Goal: Information Seeking & Learning: Learn about a topic

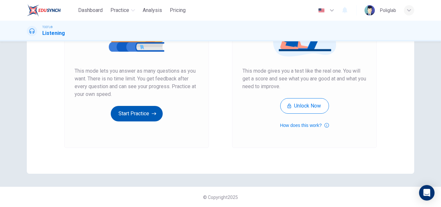
scroll to position [105, 0]
click at [144, 118] on button "Start Practice" at bounding box center [137, 112] width 52 height 15
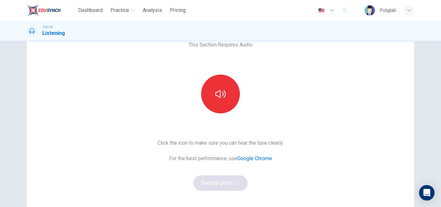
scroll to position [65, 0]
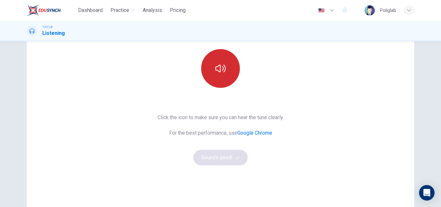
click at [216, 72] on icon "button" at bounding box center [220, 68] width 10 height 10
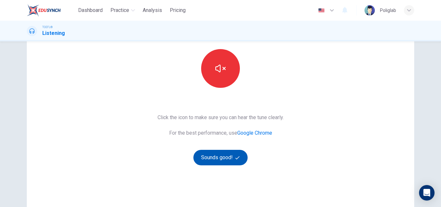
click at [223, 155] on button "Sounds good!" at bounding box center [220, 157] width 54 height 15
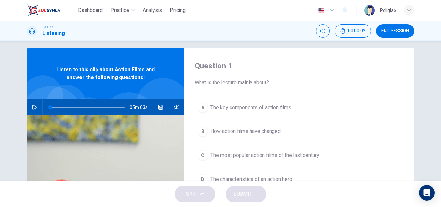
scroll to position [0, 0]
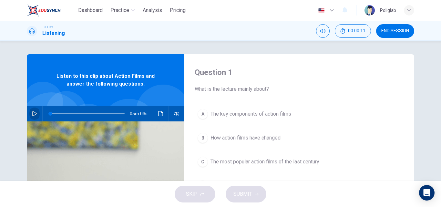
click at [32, 113] on icon "button" at bounding box center [34, 113] width 5 height 5
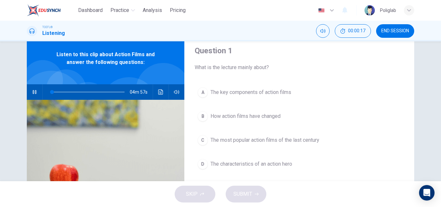
scroll to position [32, 0]
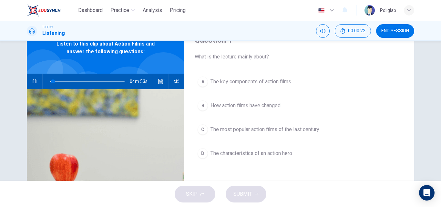
click at [33, 78] on button "button" at bounding box center [34, 81] width 10 height 15
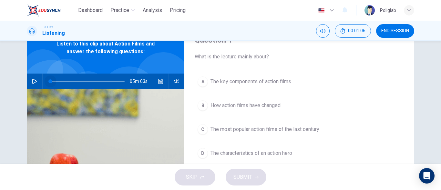
drag, startPoint x: 46, startPoint y: 81, endPoint x: 40, endPoint y: 82, distance: 6.2
click at [41, 82] on div "05m 03s" at bounding box center [105, 81] width 157 height 15
click at [34, 82] on icon "button" at bounding box center [34, 81] width 5 height 5
click at [422, 125] on div "Question 1 What is the lecture mainly about? A The key components of action fil…" at bounding box center [220, 134] width 408 height 224
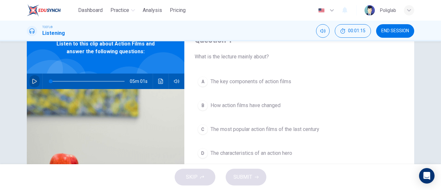
click at [33, 80] on icon "button" at bounding box center [34, 81] width 5 height 5
type input "0"
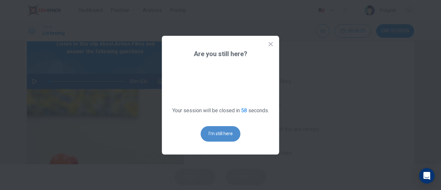
click at [234, 139] on button "I'm still here" at bounding box center [221, 133] width 40 height 15
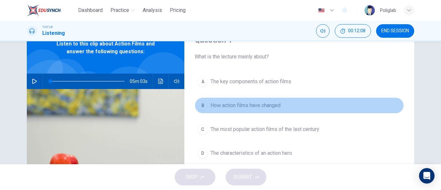
click at [282, 105] on button "B How action films have changed" at bounding box center [298, 105] width 209 height 16
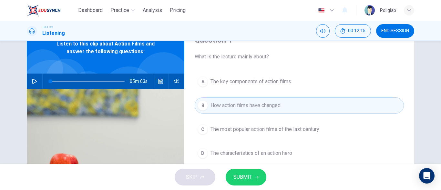
click at [251, 180] on span "SUBMIT" at bounding box center [242, 177] width 19 height 9
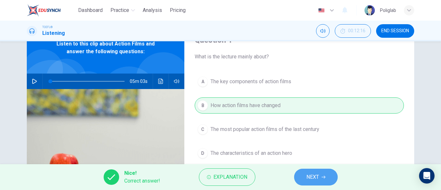
click at [306, 176] on span "NEXT" at bounding box center [312, 177] width 13 height 9
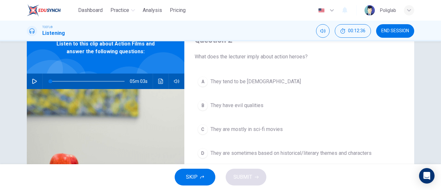
scroll to position [65, 0]
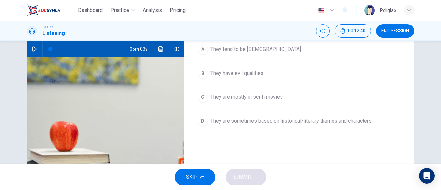
click at [289, 120] on span "They are sometimes based on historical/literary themes and characters" at bounding box center [290, 121] width 161 height 8
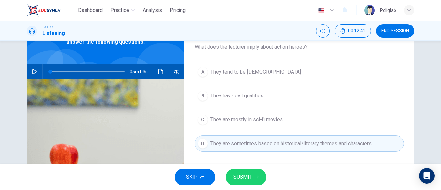
scroll to position [32, 0]
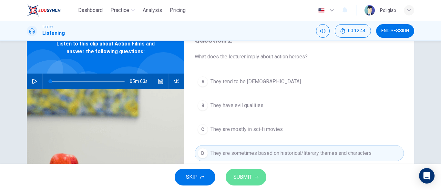
click at [258, 176] on icon "button" at bounding box center [256, 177] width 4 height 4
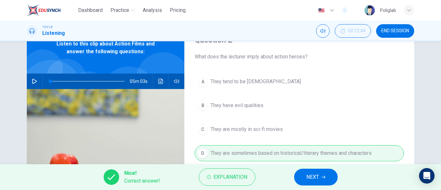
click at [312, 178] on span "NEXT" at bounding box center [312, 177] width 13 height 9
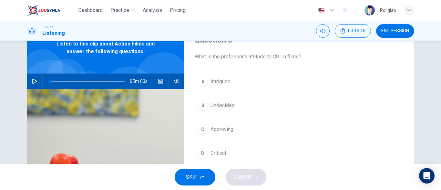
click at [228, 155] on button "D Critical" at bounding box center [298, 153] width 209 height 16
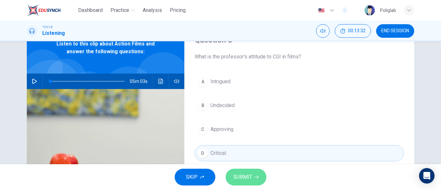
click at [238, 174] on span "SUBMIT" at bounding box center [242, 177] width 19 height 9
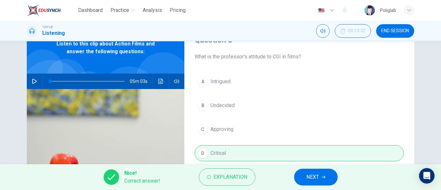
click at [318, 176] on span "NEXT" at bounding box center [312, 177] width 13 height 9
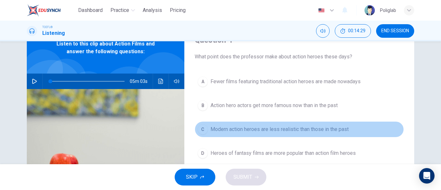
click at [317, 132] on span "Modern action heroes are less realistic than those in the past" at bounding box center [279, 129] width 138 height 8
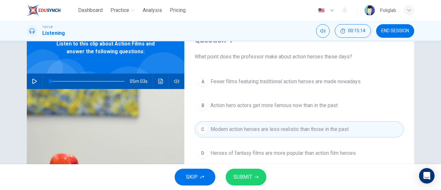
click at [252, 175] on button "SUBMIT" at bounding box center [245, 177] width 41 height 17
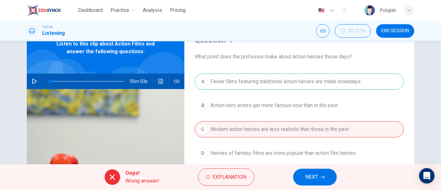
click at [323, 176] on icon "button" at bounding box center [322, 177] width 4 height 4
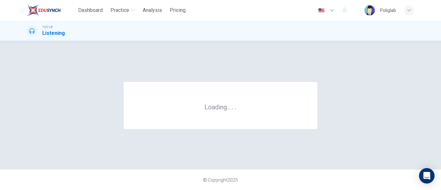
scroll to position [0, 0]
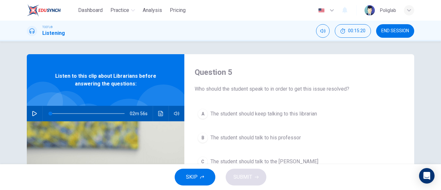
click at [399, 31] on span "END SESSION" at bounding box center [395, 30] width 28 height 5
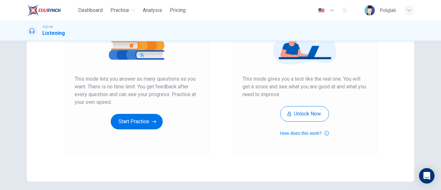
scroll to position [97, 0]
